Goal: Information Seeking & Learning: Learn about a topic

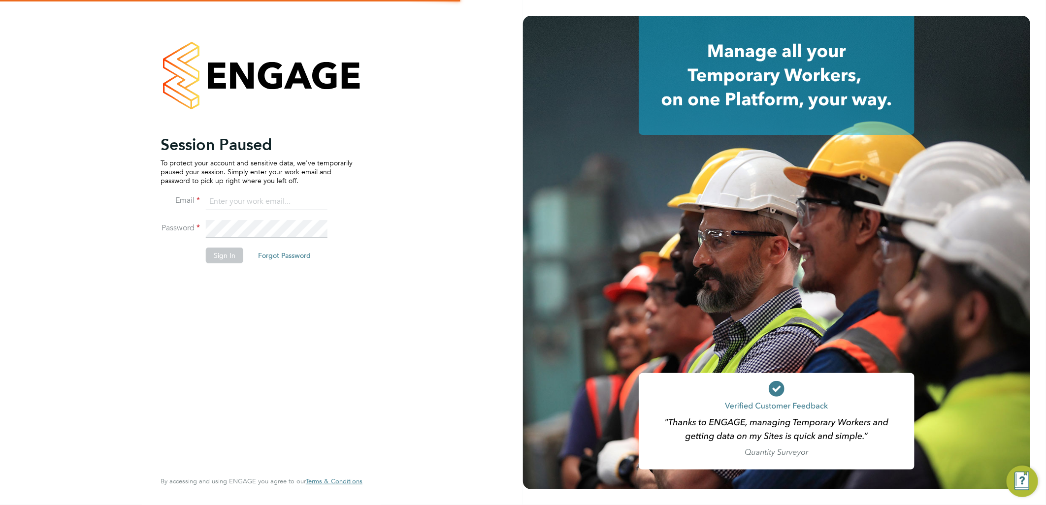
type input "ellie.page@tradelinerecruitment.co.uk"
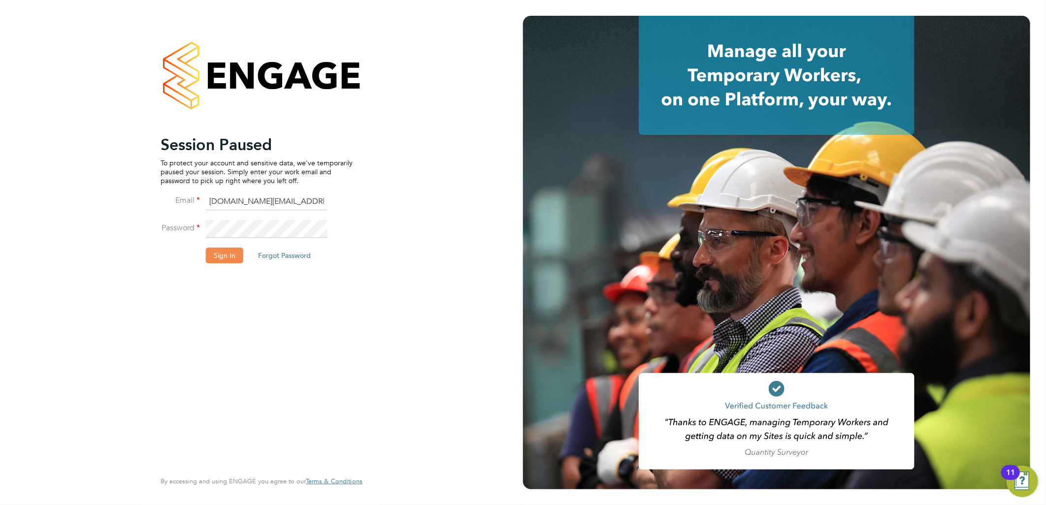
click at [217, 258] on button "Sign In" at bounding box center [224, 256] width 37 height 16
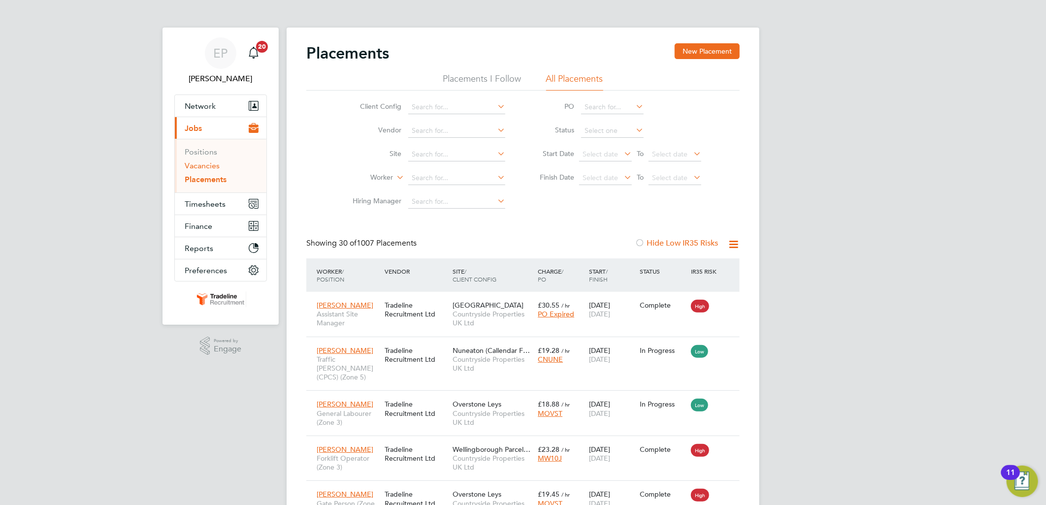
click at [212, 164] on link "Vacancies" at bounding box center [202, 165] width 35 height 9
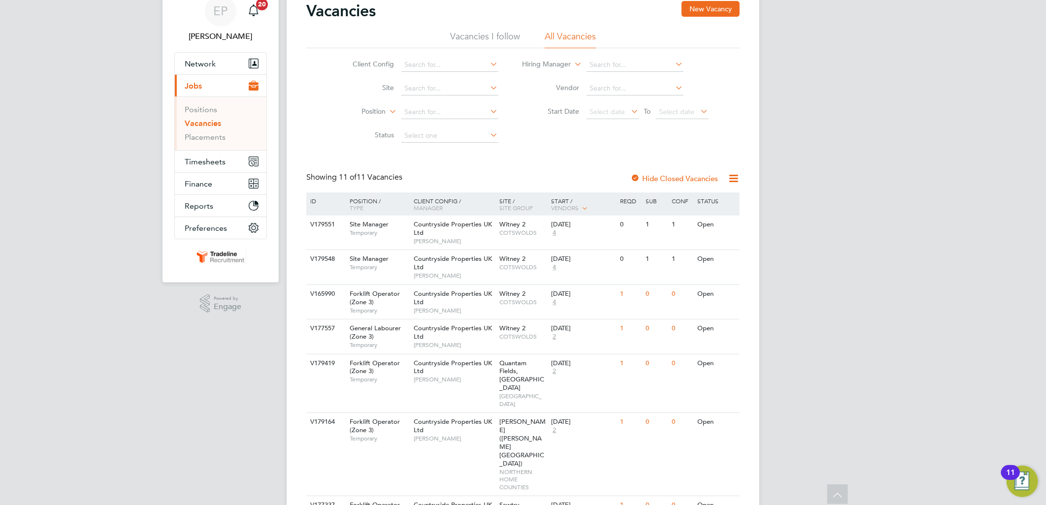
scroll to position [15, 0]
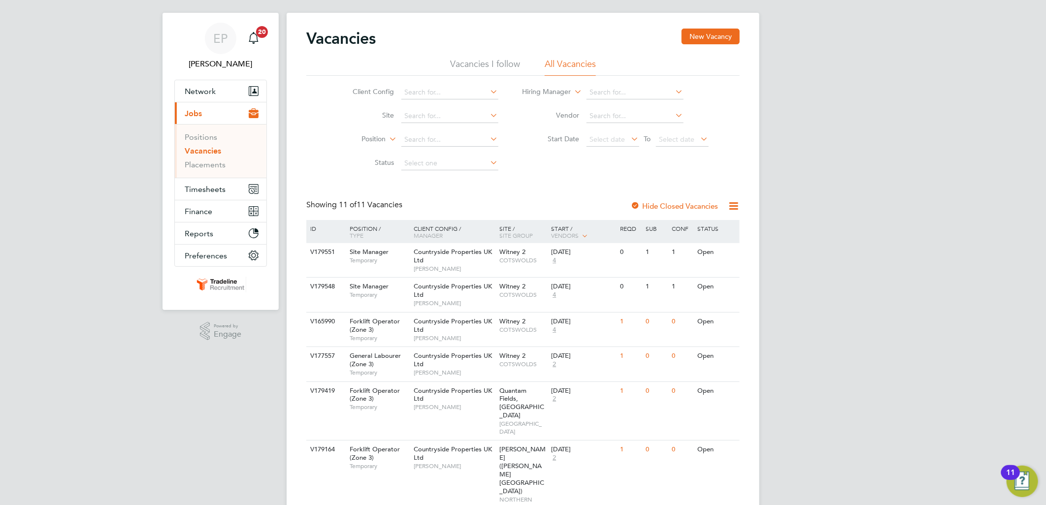
click at [308, 39] on h2 "Vacancies" at bounding box center [340, 39] width 69 height 20
click at [307, 38] on h2 "Vacancies" at bounding box center [340, 39] width 69 height 20
click at [887, 228] on div "EP [PERSON_NAME] Page Notifications 20 Applications: Network Team Members Busin…" at bounding box center [523, 399] width 1046 height 828
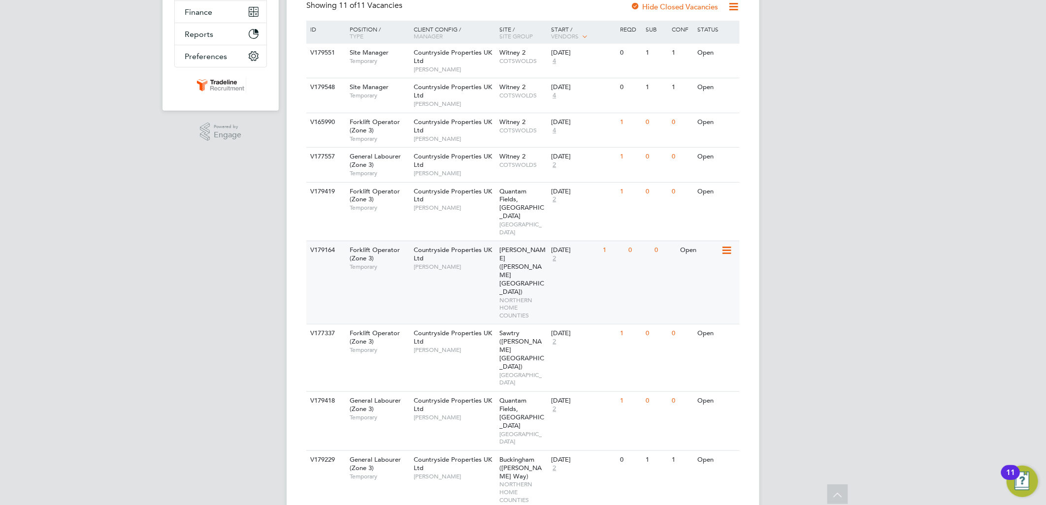
scroll to position [233, 0]
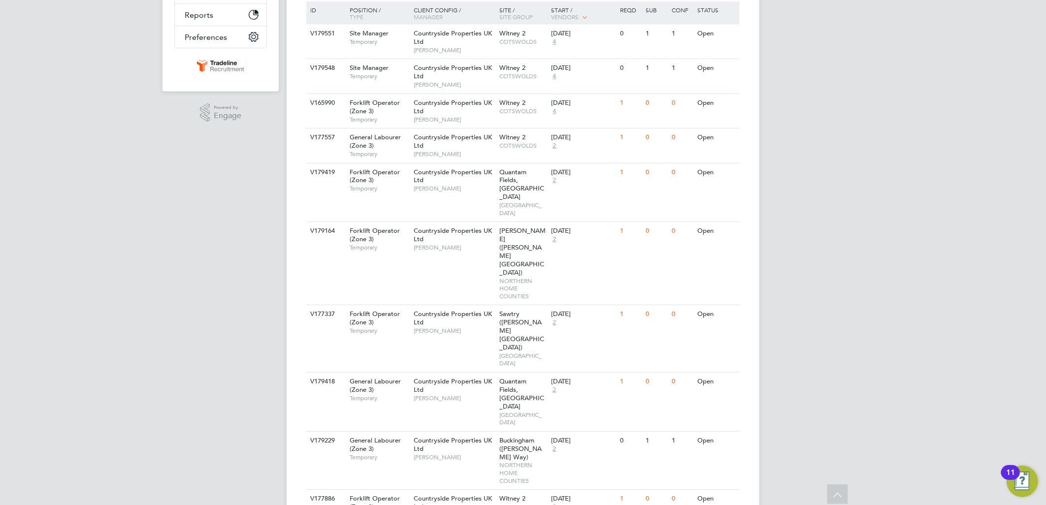
click at [844, 489] on icon at bounding box center [837, 496] width 17 height 23
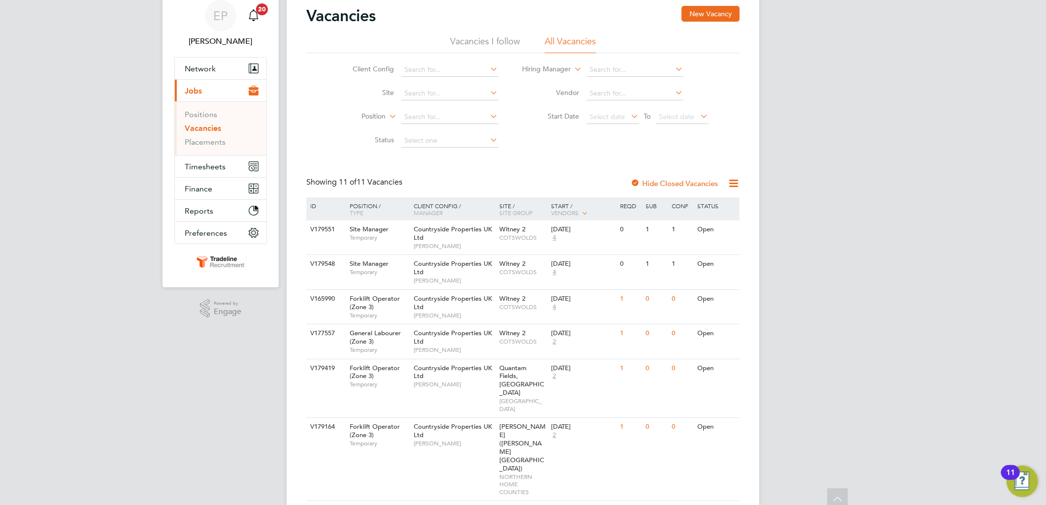
scroll to position [0, 0]
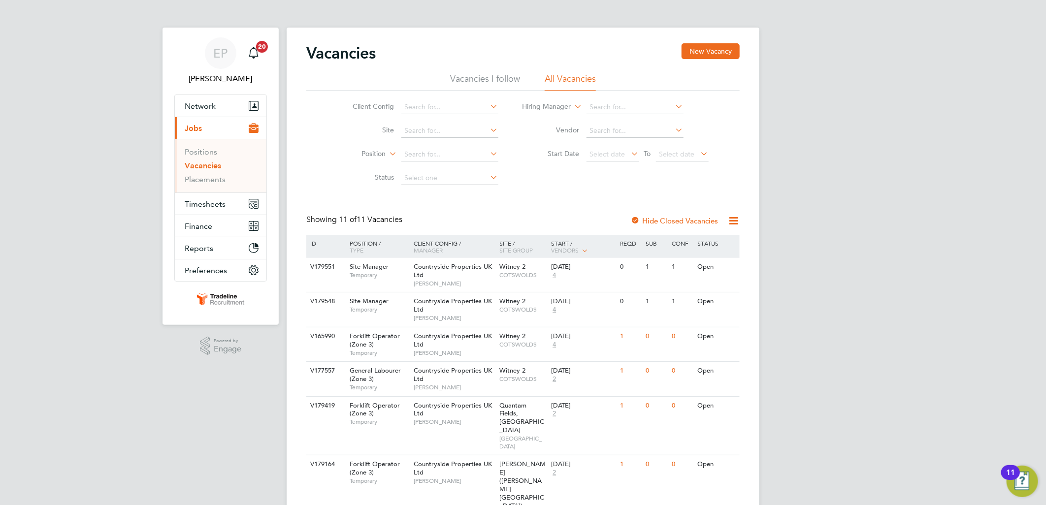
click at [303, 217] on div "Vacancies New Vacancy Vacancies I follow All Vacancies Client Config Site Posit…" at bounding box center [523, 420] width 473 height 785
drag, startPoint x: 308, startPoint y: 220, endPoint x: 409, endPoint y: 222, distance: 100.5
click at [409, 222] on div "Showing 11 of 11 Vacancies Hide Closed Vacancies" at bounding box center [522, 225] width 433 height 20
drag, startPoint x: 407, startPoint y: 221, endPoint x: 392, endPoint y: 219, distance: 14.4
click at [392, 219] on div "Showing 11 of 11 Vacancies" at bounding box center [356, 220] width 100 height 10
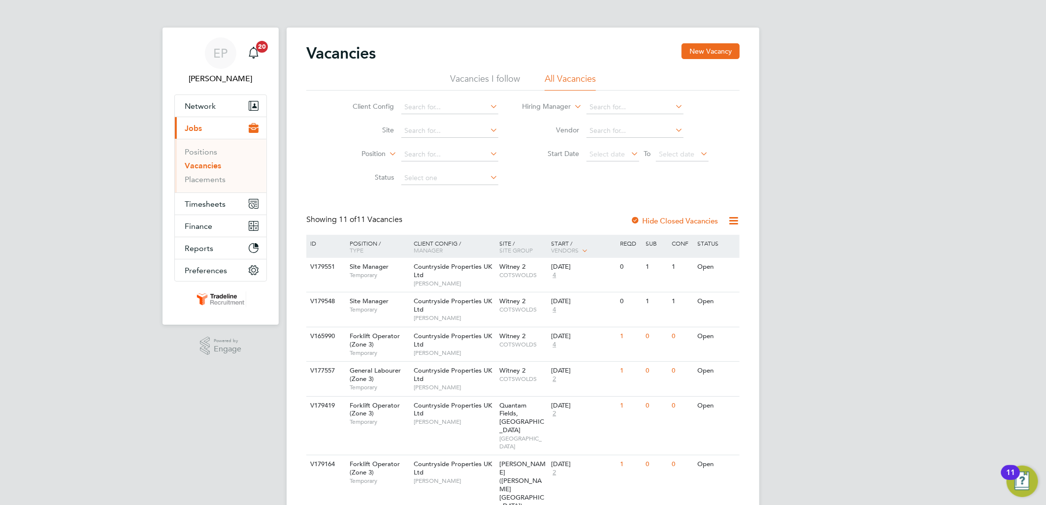
click at [308, 53] on h2 "Vacancies" at bounding box center [340, 53] width 69 height 20
click at [389, 60] on div "Vacancies New Vacancy" at bounding box center [522, 58] width 433 height 30
click at [375, 51] on h2 "Vacancies" at bounding box center [340, 53] width 69 height 20
drag, startPoint x: 377, startPoint y: 53, endPoint x: 305, endPoint y: 48, distance: 72.0
click at [305, 48] on div "Vacancies New Vacancy Vacancies I follow All Vacancies Client Config Site Posit…" at bounding box center [523, 420] width 473 height 785
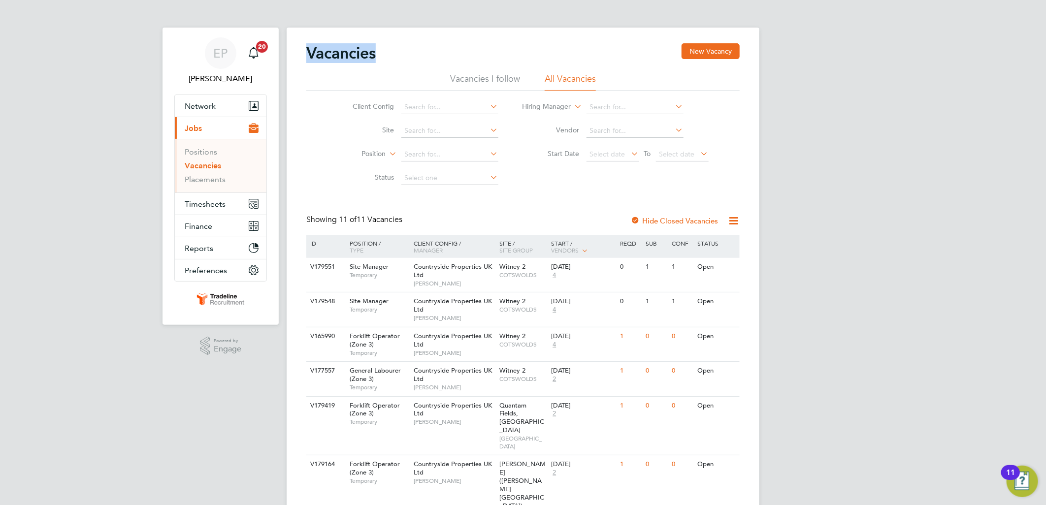
click at [306, 46] on div "Vacancies New Vacancy Vacancies I follow All Vacancies Client Config Site Posit…" at bounding box center [523, 420] width 473 height 785
click at [305, 48] on div "Vacancies New Vacancy Vacancies I follow All Vacancies Client Config Site Posit…" at bounding box center [523, 420] width 473 height 785
click at [309, 52] on h2 "Vacancies" at bounding box center [340, 53] width 69 height 20
click at [550, 179] on div "Client Config Site Position Status Hiring Manager Vendor Start Date Select date…" at bounding box center [522, 140] width 433 height 99
click at [833, 304] on div "EP [PERSON_NAME] Page Notifications 20 Applications: Network Team Members Busin…" at bounding box center [523, 414] width 1046 height 828
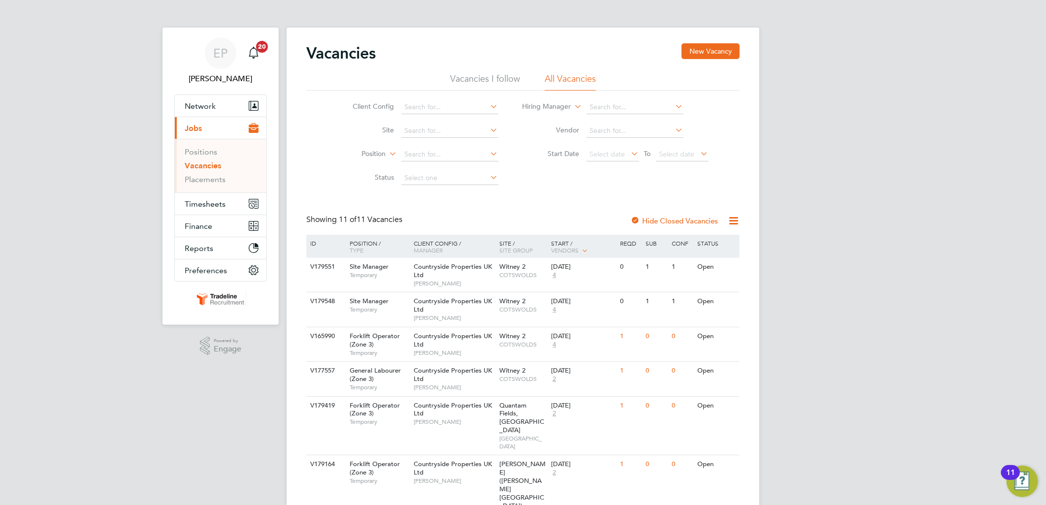
scroll to position [55, 0]
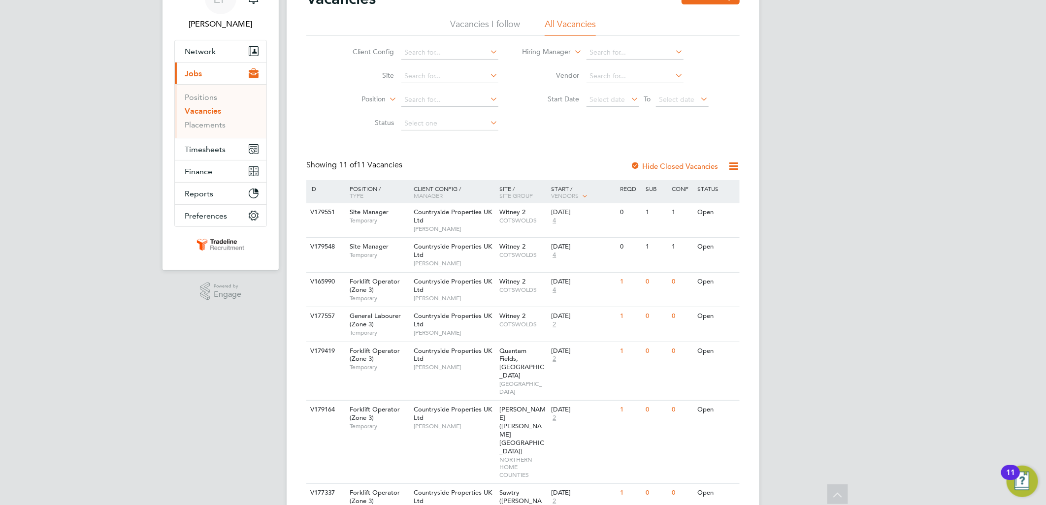
click at [795, 312] on div "EP [PERSON_NAME] Page Notifications 20 Applications: Network Team Members Busin…" at bounding box center [523, 359] width 1046 height 828
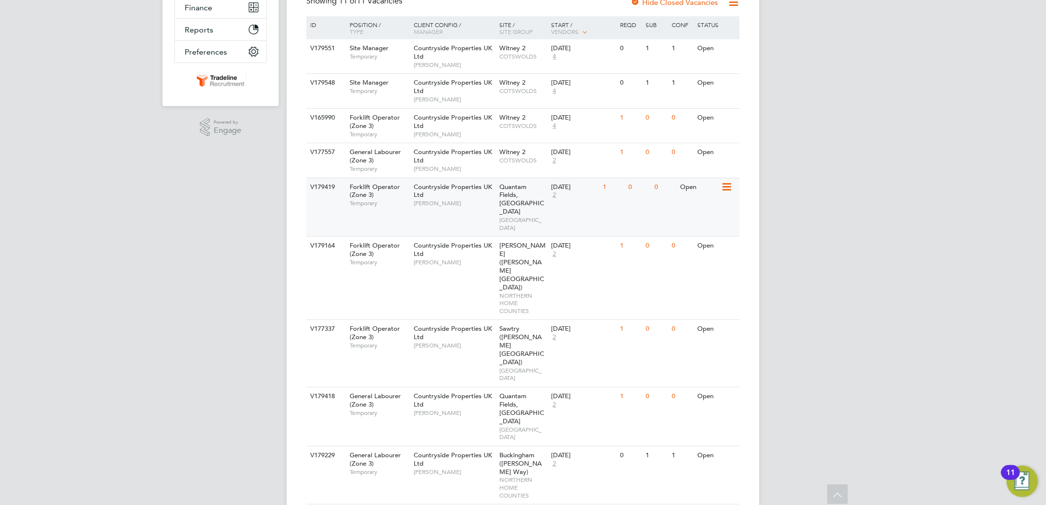
scroll to position [233, 0]
